Goal: Task Accomplishment & Management: Manage account settings

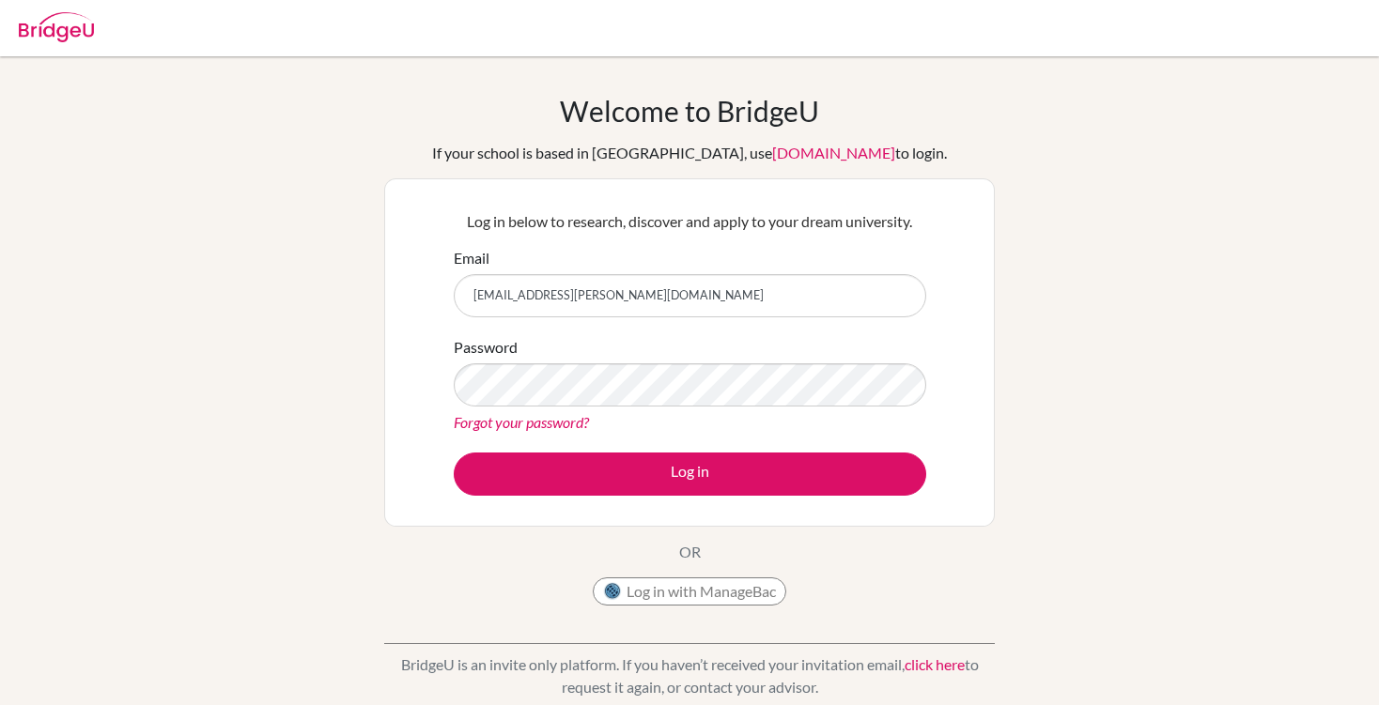
type input "[EMAIL_ADDRESS][PERSON_NAME][DOMAIN_NAME]"
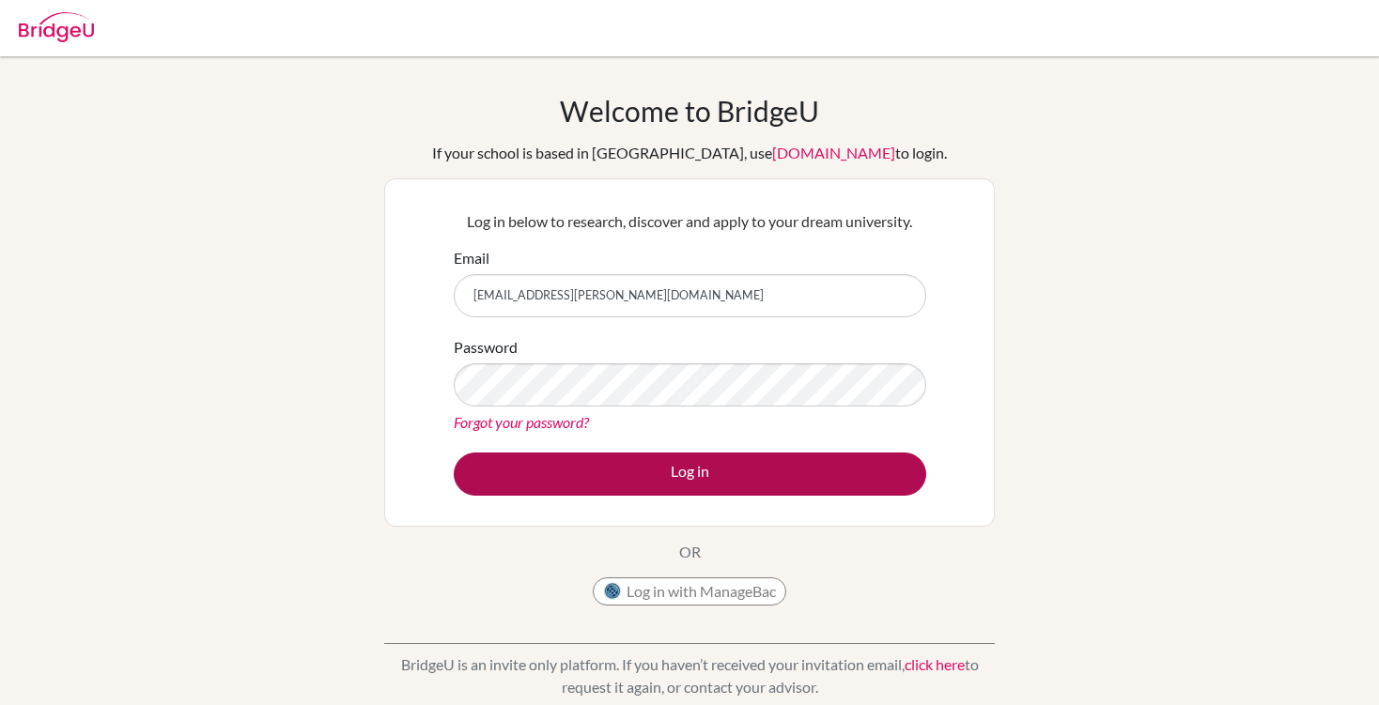
click at [565, 472] on button "Log in" at bounding box center [690, 474] width 472 height 43
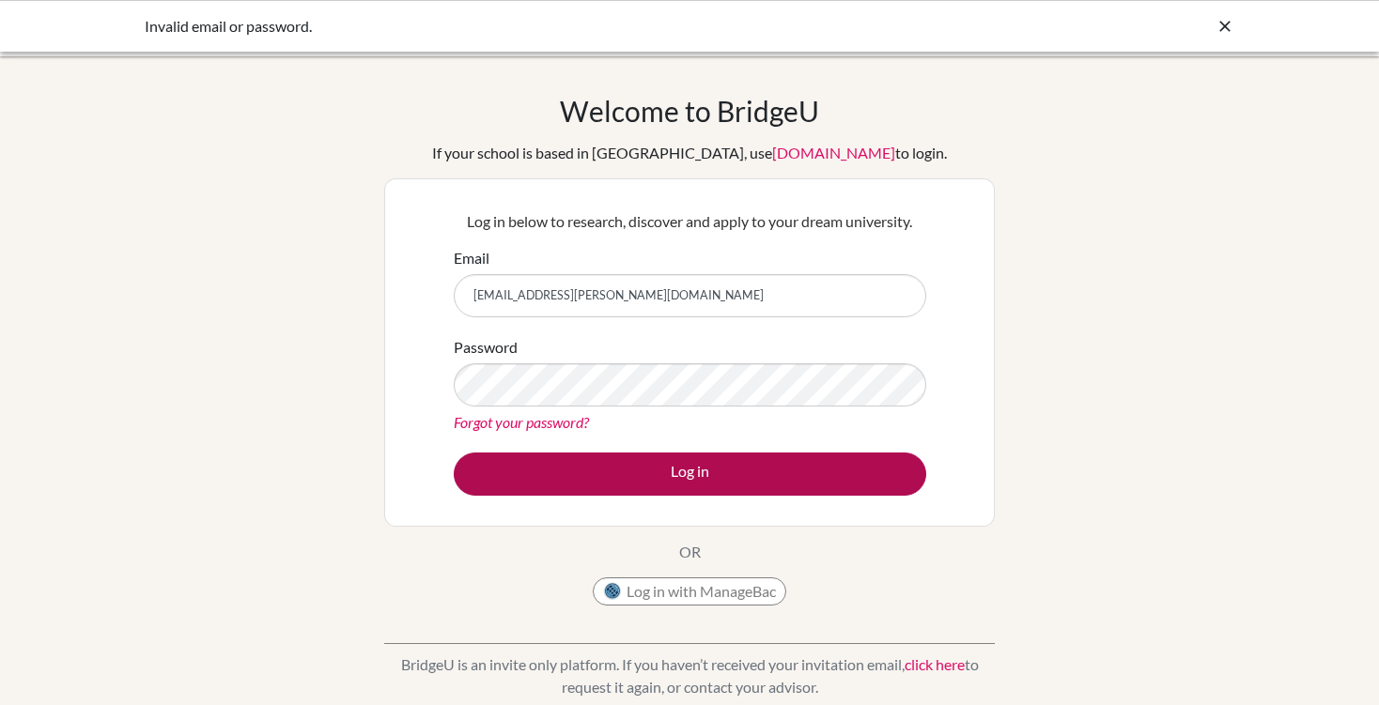
click at [658, 477] on button "Log in" at bounding box center [690, 474] width 472 height 43
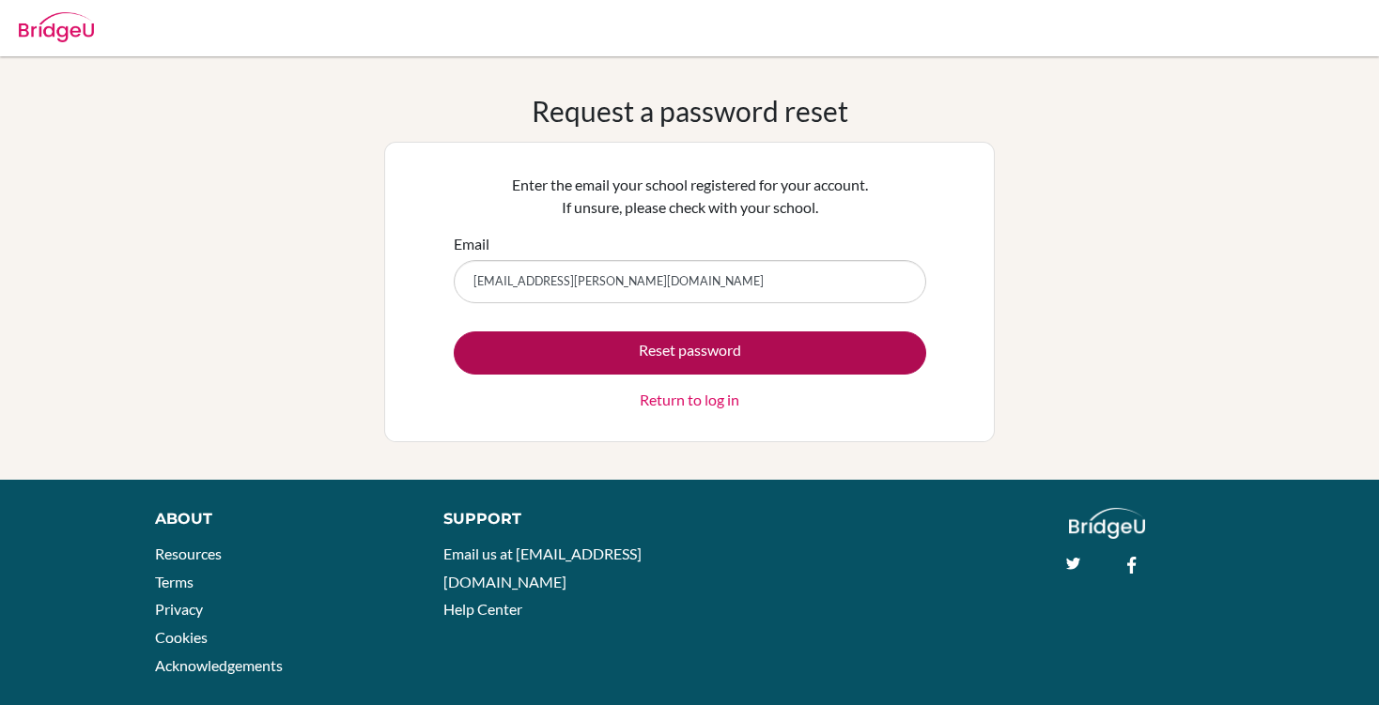
type input "[EMAIL_ADDRESS][PERSON_NAME][DOMAIN_NAME]"
click at [555, 342] on button "Reset password" at bounding box center [690, 353] width 472 height 43
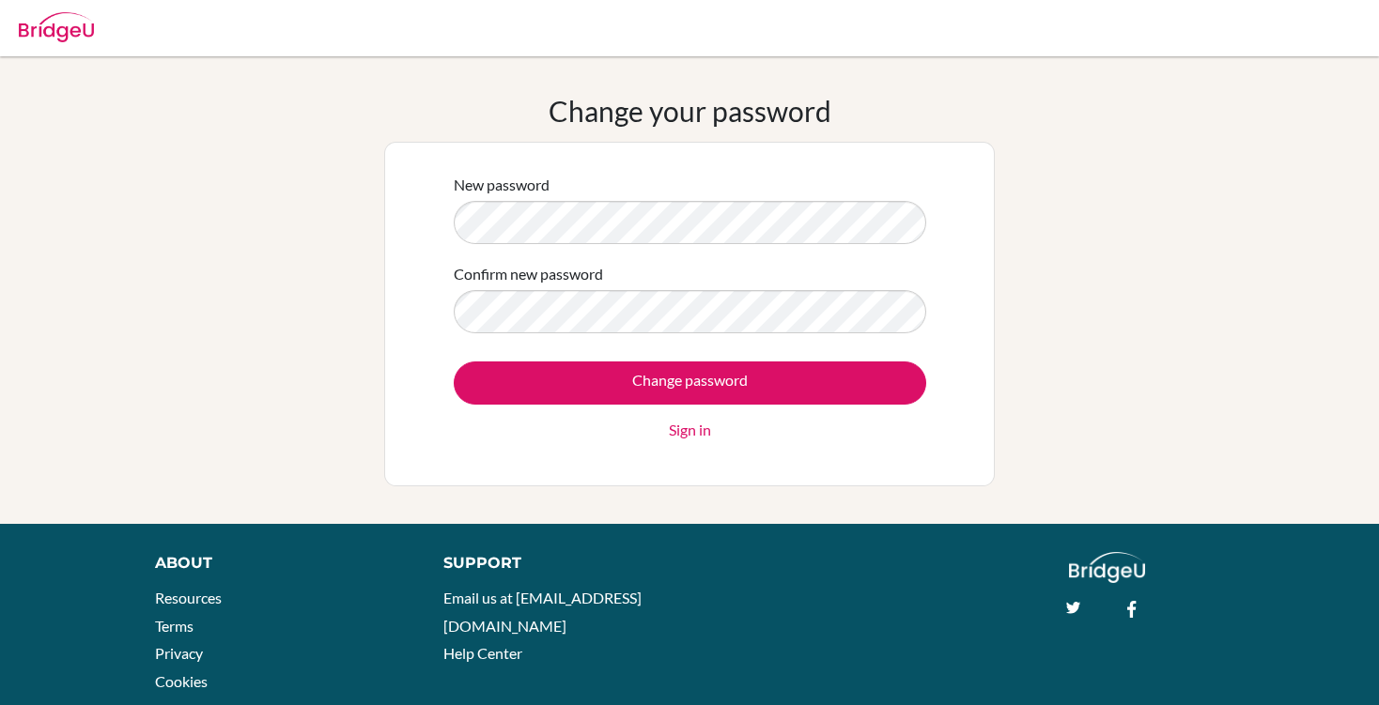
click at [398, 208] on div "New password Confirm new password Change password Sign in" at bounding box center [689, 314] width 611 height 345
click at [405, 223] on div "New password Confirm new password Change password Sign in" at bounding box center [689, 314] width 611 height 345
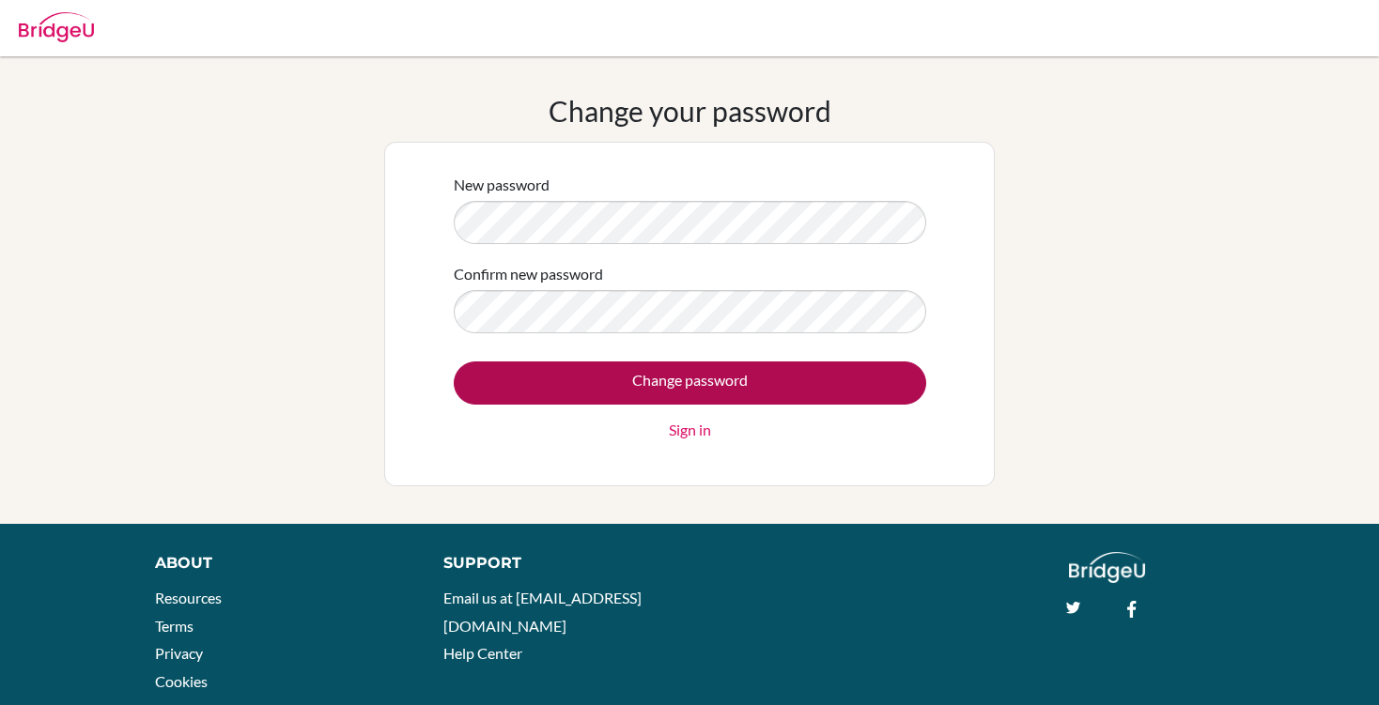
click at [572, 395] on input "Change password" at bounding box center [690, 383] width 472 height 43
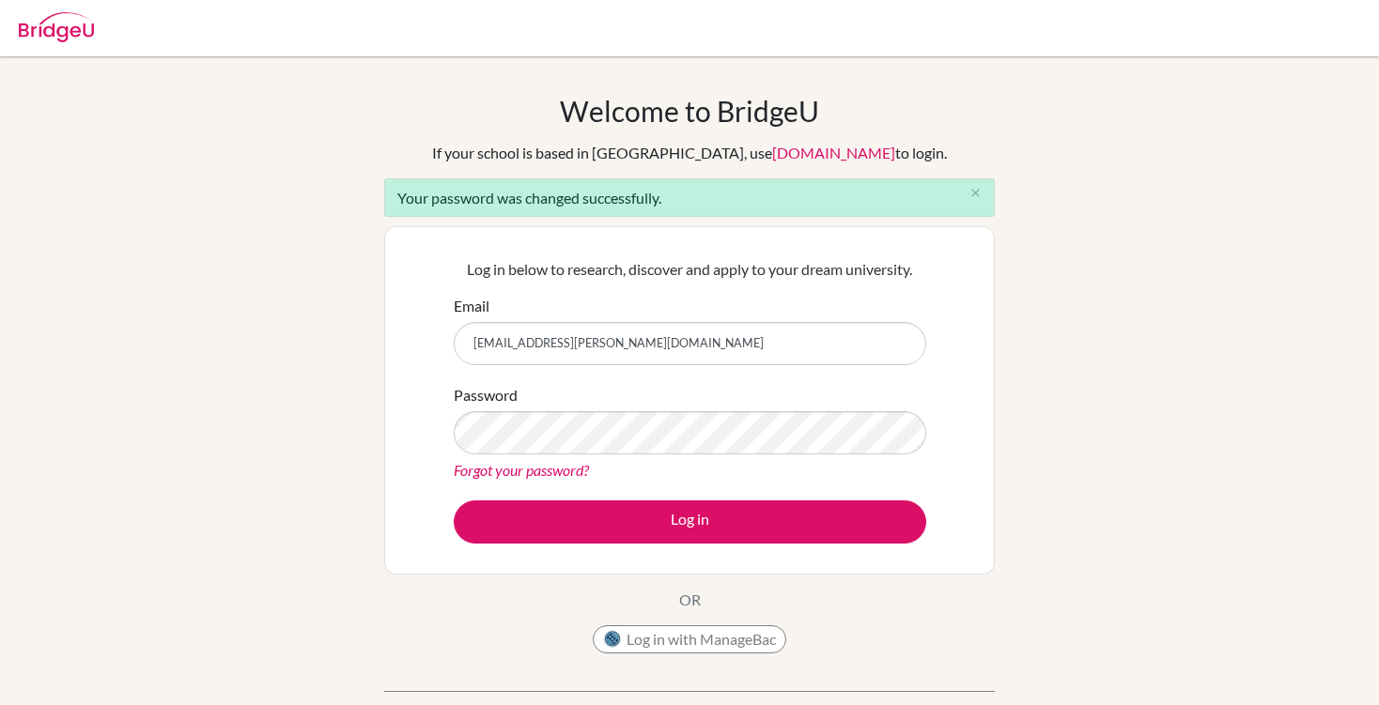
type input "[EMAIL_ADDRESS][PERSON_NAME][DOMAIN_NAME]"
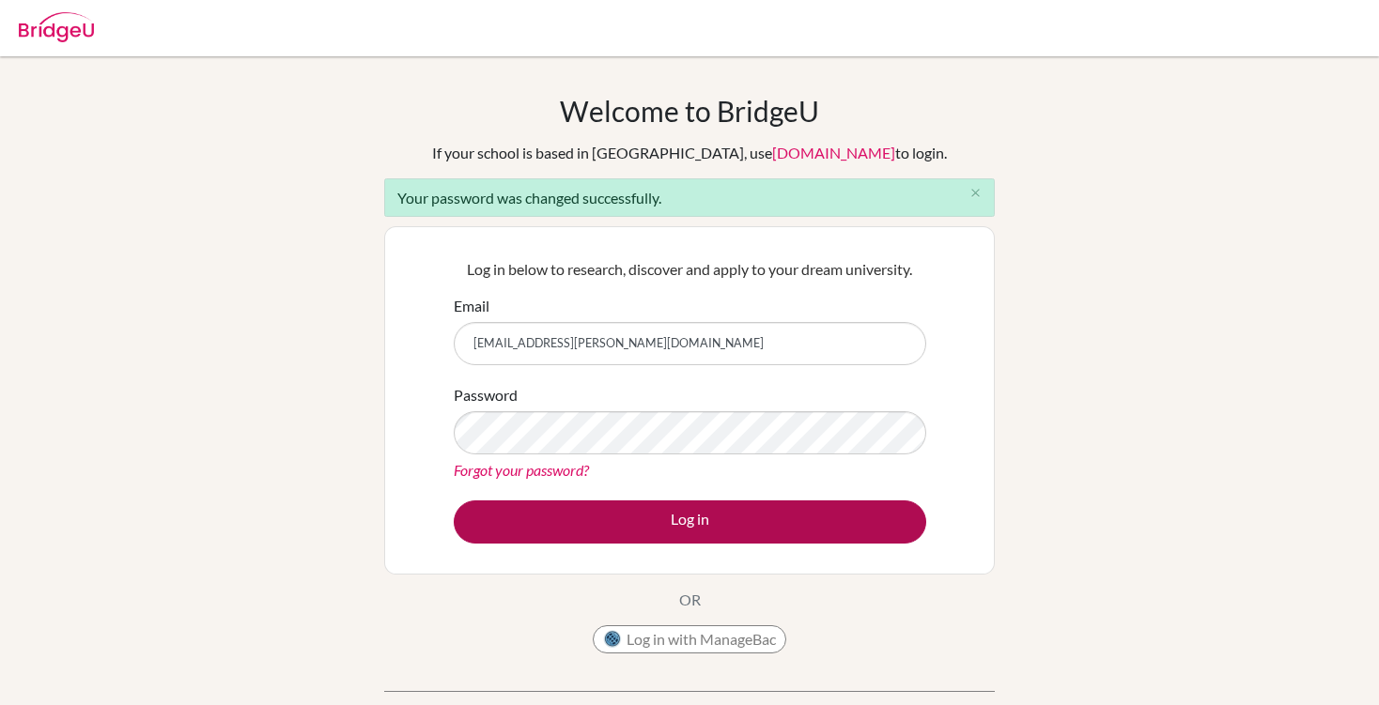
click at [607, 510] on button "Log in" at bounding box center [690, 522] width 472 height 43
